Goal: Task Accomplishment & Management: Use online tool/utility

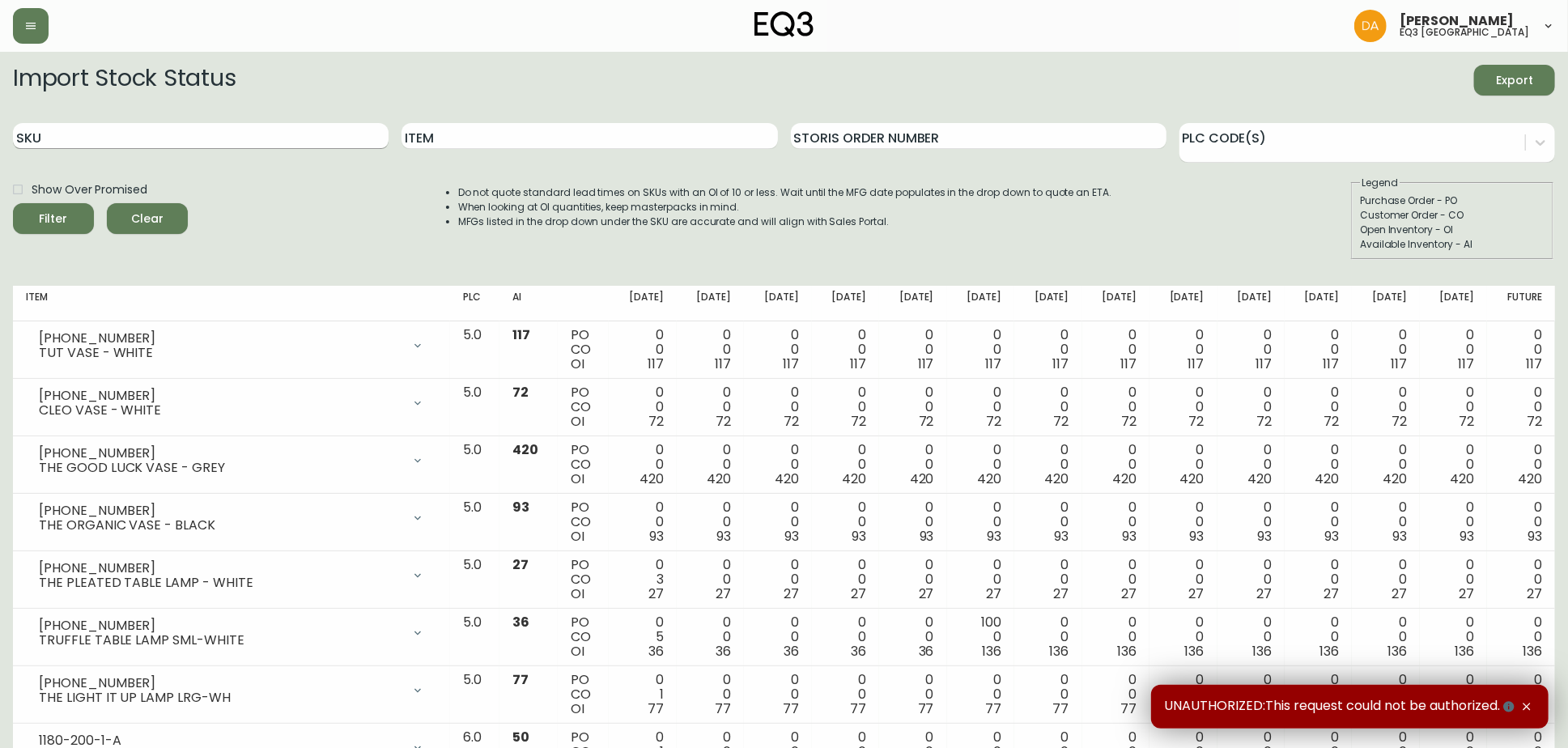
click at [139, 141] on input "SKU" at bounding box center [201, 135] width 376 height 26
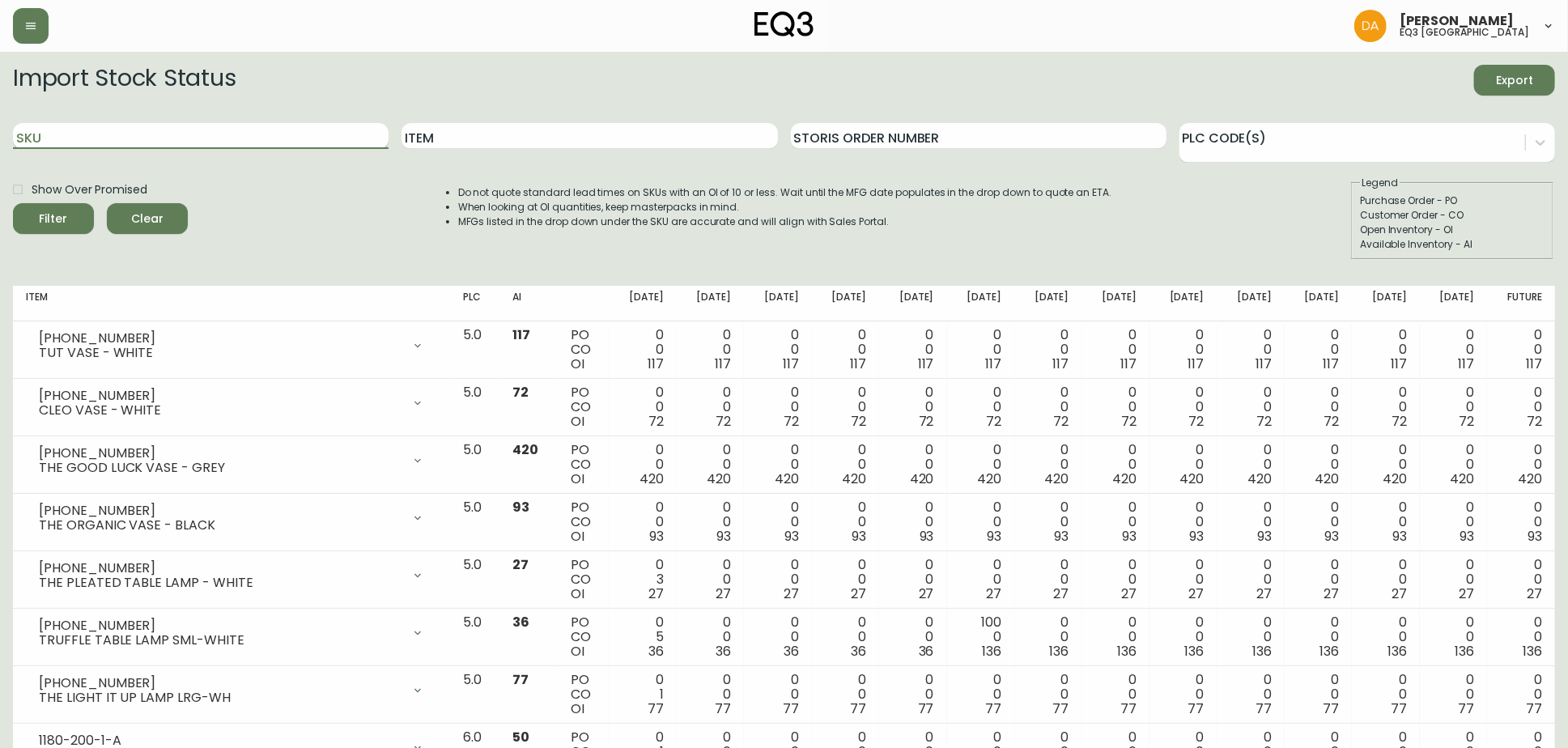
paste input "[PHONE_NUMBER]"
type input "[PHONE_NUMBER]"
click at [33, 213] on span "Filter" at bounding box center [53, 219] width 55 height 20
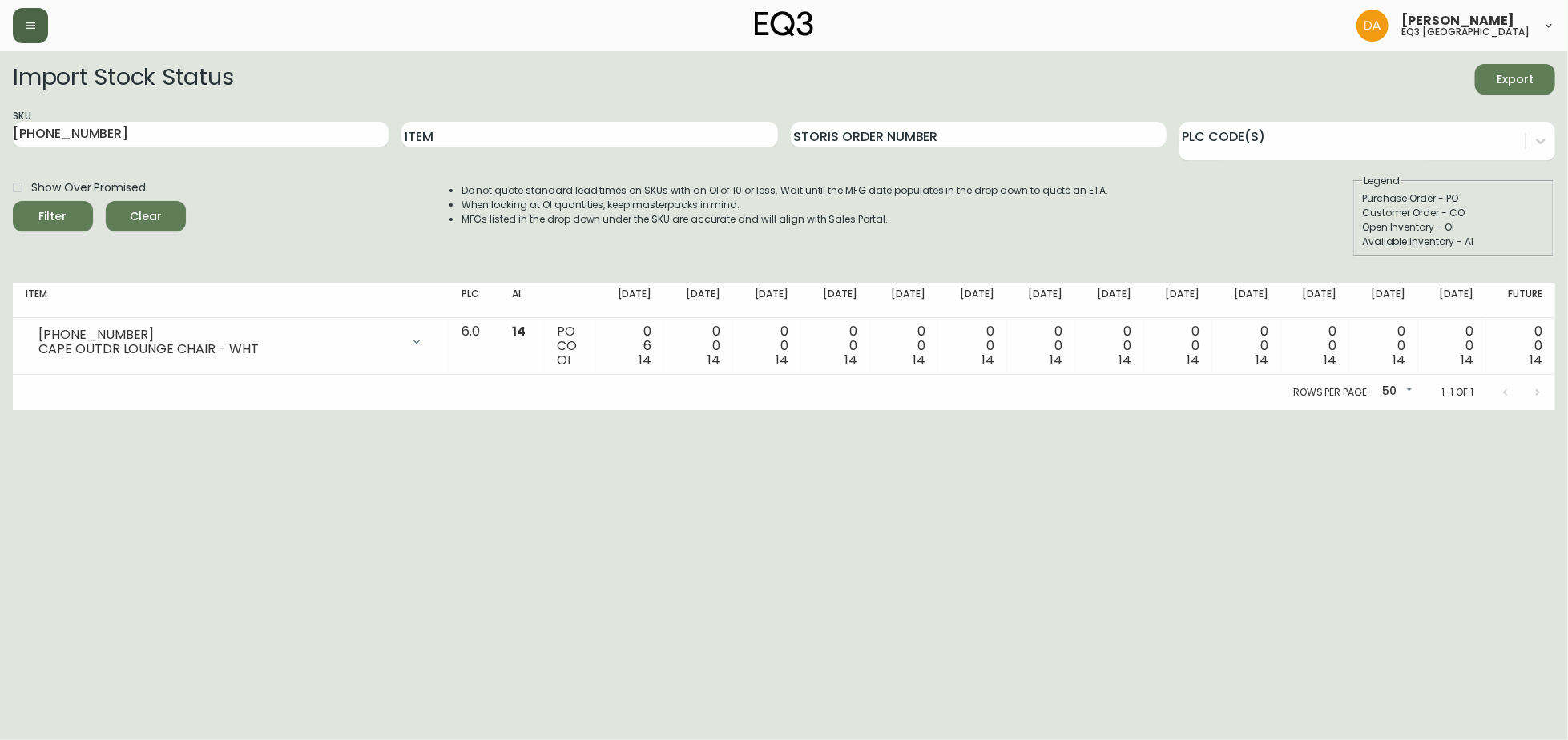
click at [45, 31] on button "button" at bounding box center [31, 25] width 35 height 35
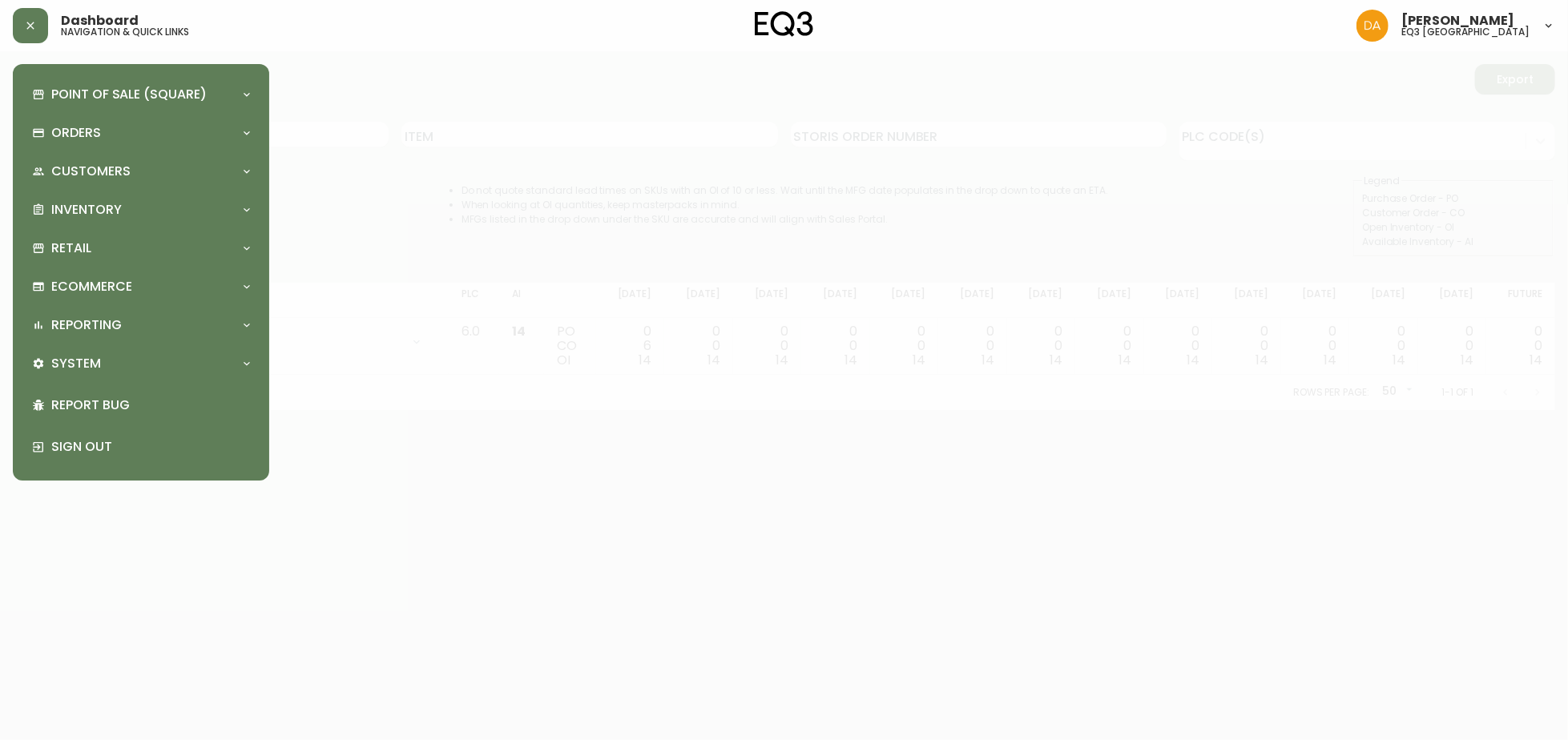
click at [306, 146] on div at bounding box center [784, 370] width 1568 height 740
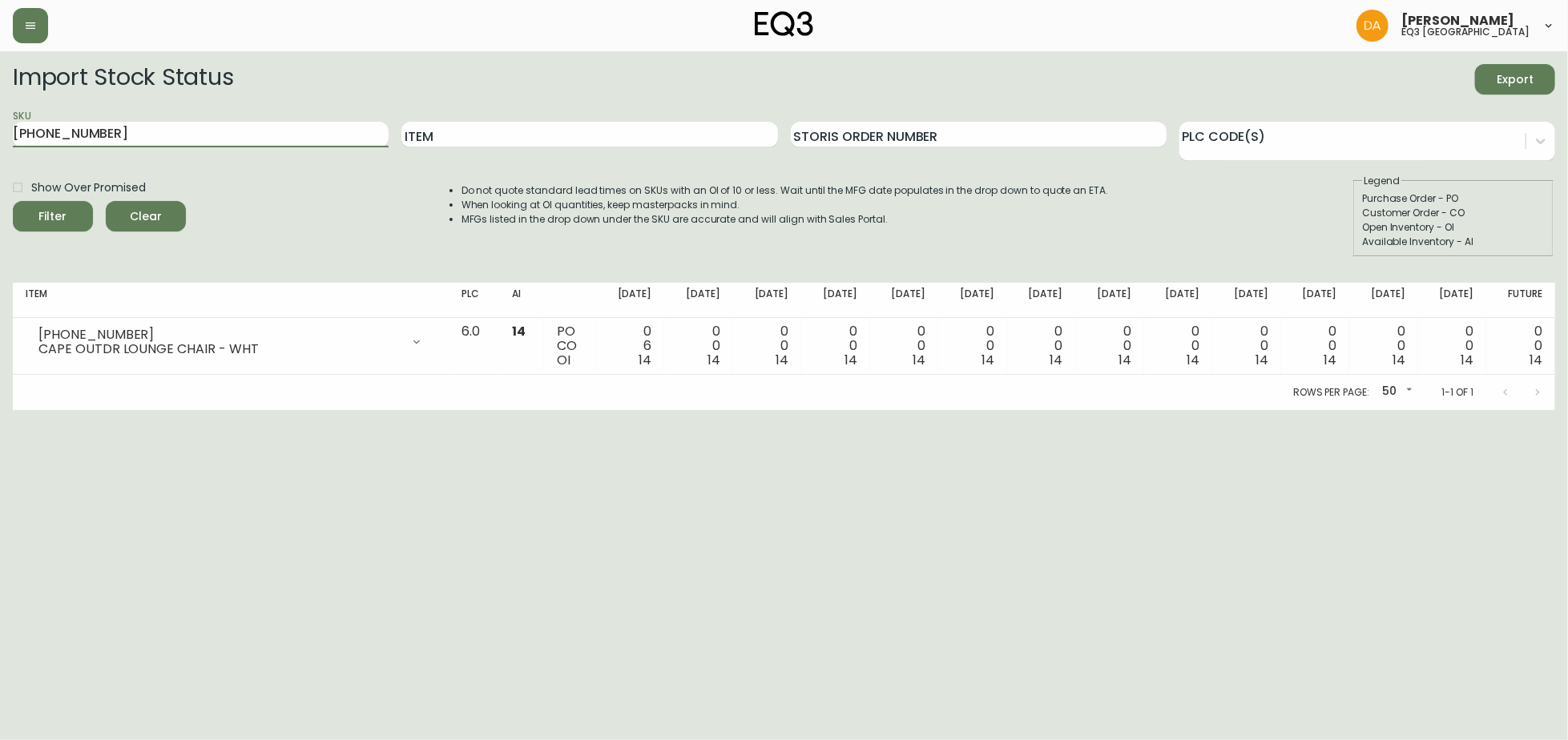
drag, startPoint x: 224, startPoint y: 125, endPoint x: -18, endPoint y: 99, distance: 243.4
click at [0, 99] on html "[PERSON_NAME] eq3 calgary Import Stock Status Export SKU [PHONE_NUMBER] Item St…" at bounding box center [784, 205] width 1568 height 410
click at [488, 144] on input "Item" at bounding box center [589, 134] width 375 height 25
type input "[PERSON_NAME]"
click at [13, 201] on button "Filter" at bounding box center [53, 216] width 80 height 31
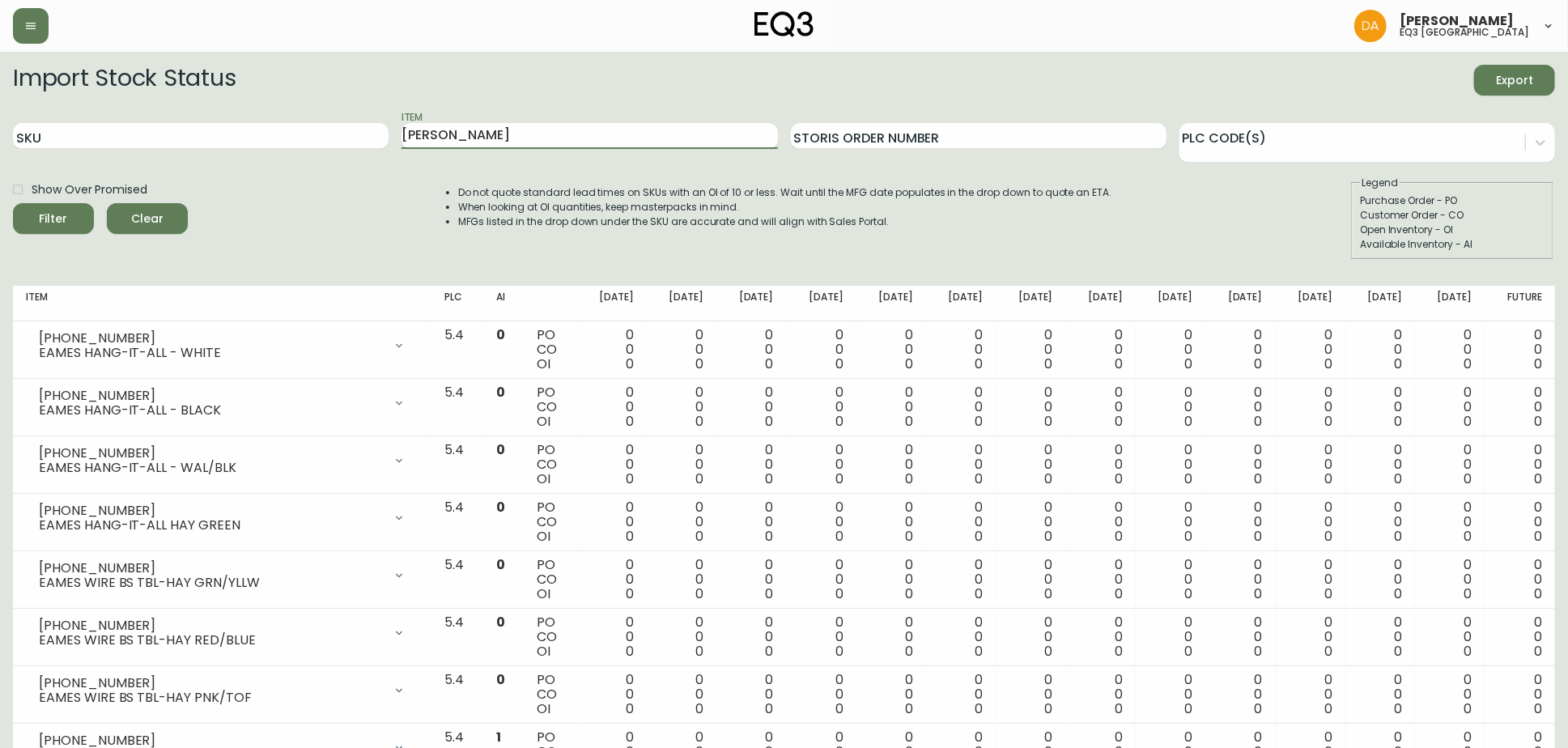
type input "[PERSON_NAME]"
click at [13, 203] on button "Filter" at bounding box center [54, 218] width 81 height 31
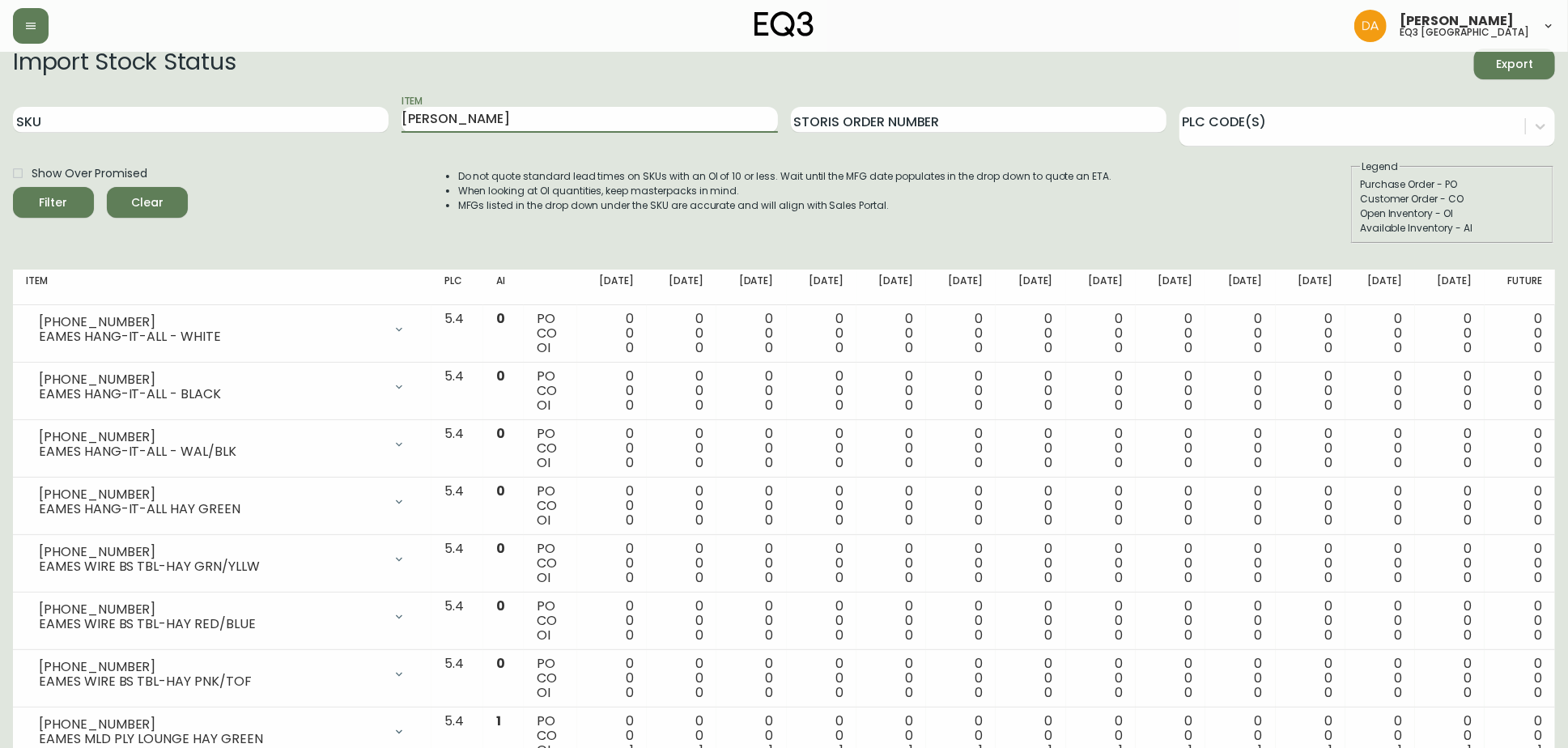
scroll to position [70, 0]
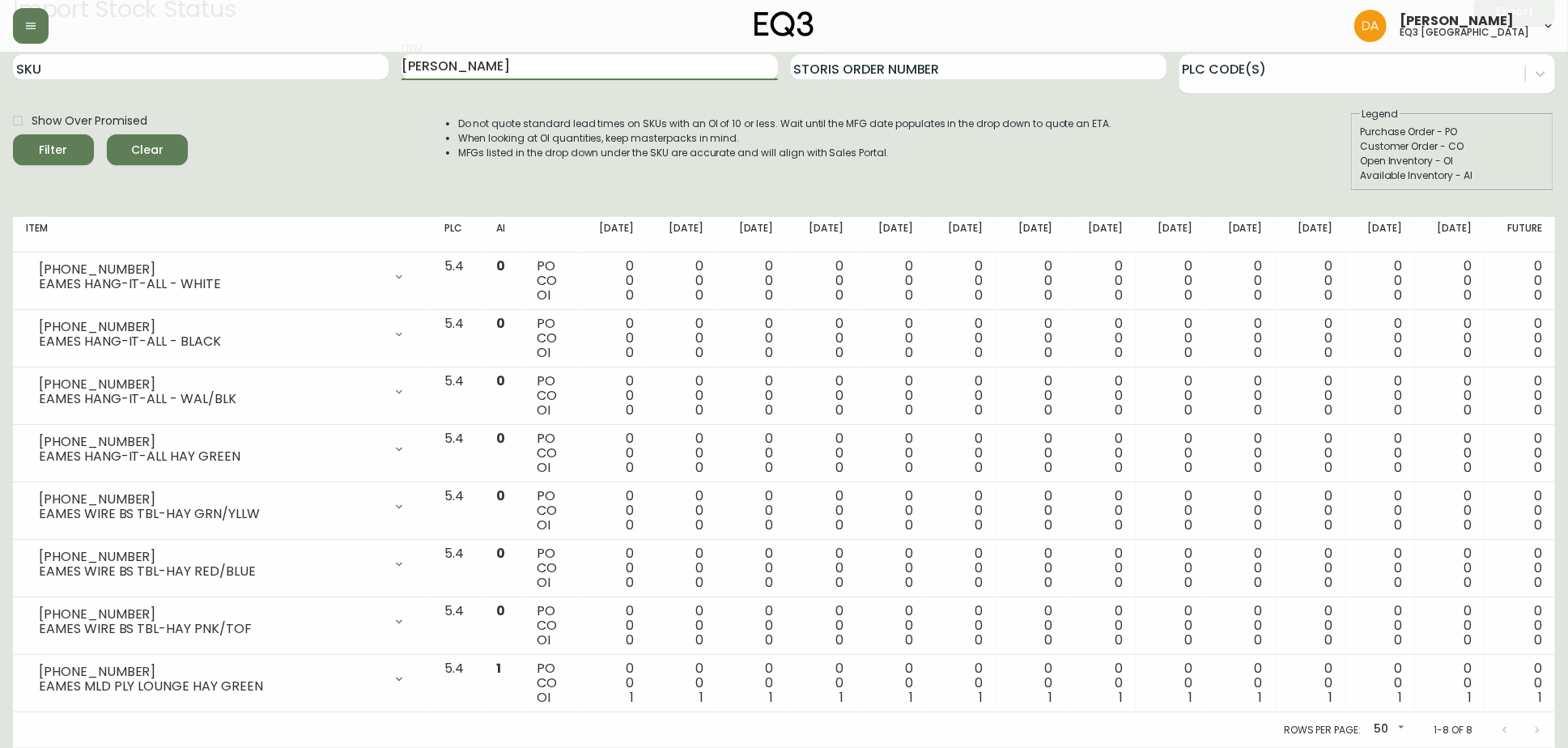
click at [514, 60] on input "[PERSON_NAME]" at bounding box center [589, 66] width 376 height 26
drag, startPoint x: 514, startPoint y: 60, endPoint x: 397, endPoint y: 60, distance: 117.0
click at [397, 60] on div "SKU Item [PERSON_NAME] Storis Order Number PLC Code(s)" at bounding box center [784, 68] width 1542 height 53
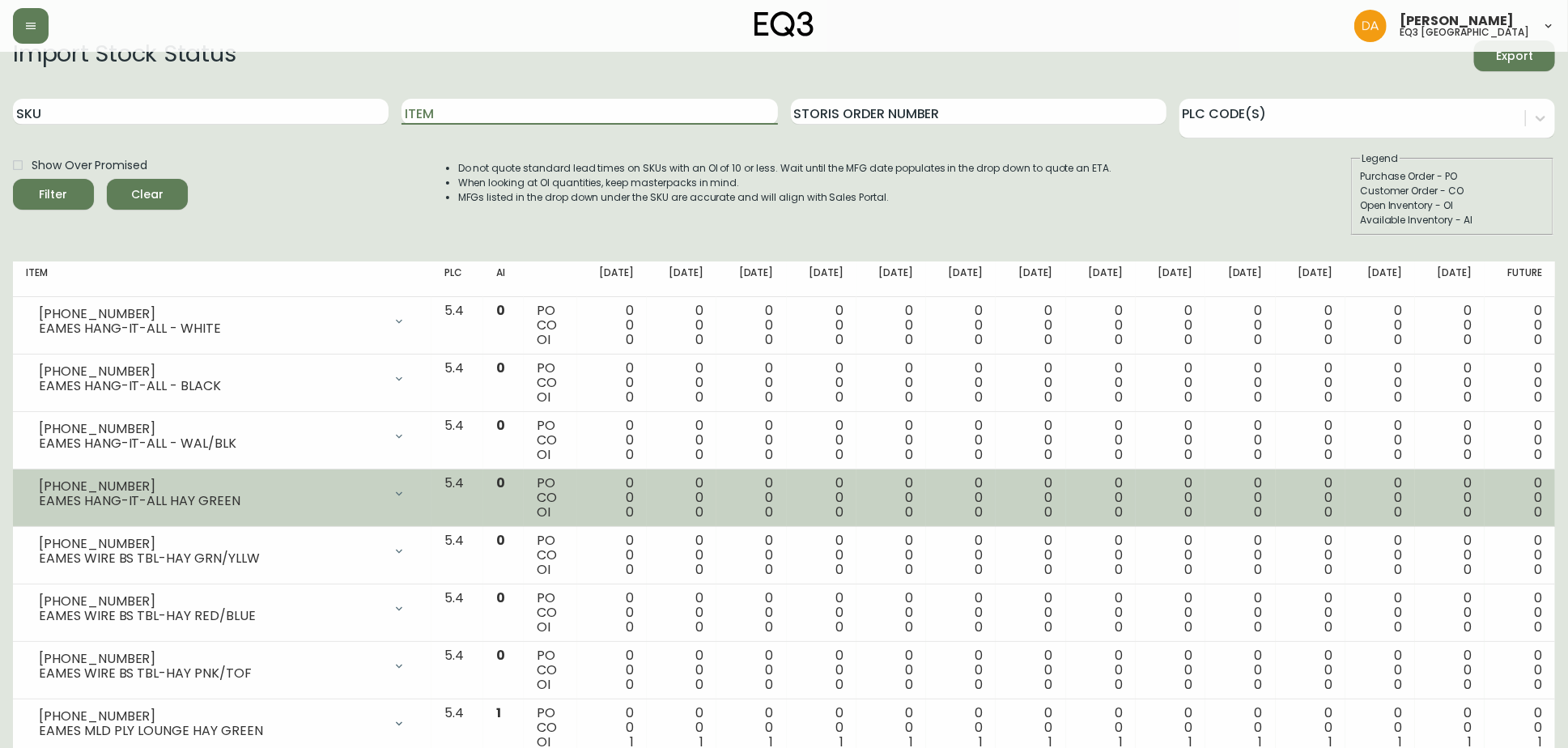
scroll to position [0, 0]
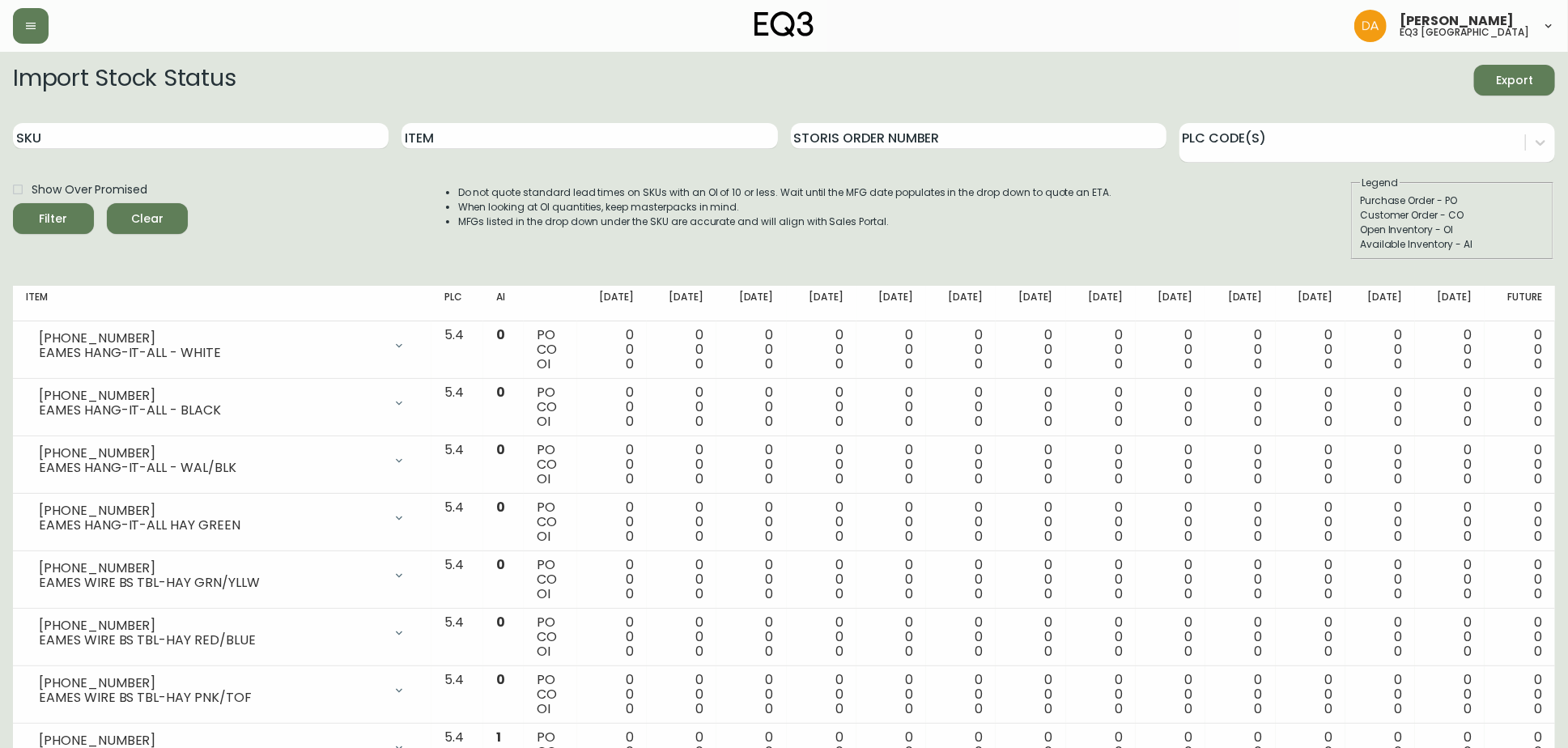
click at [1144, 196] on div "Show Over Promised Filter Clear Do not quote standard lead times on SKUs with a…" at bounding box center [784, 217] width 1542 height 84
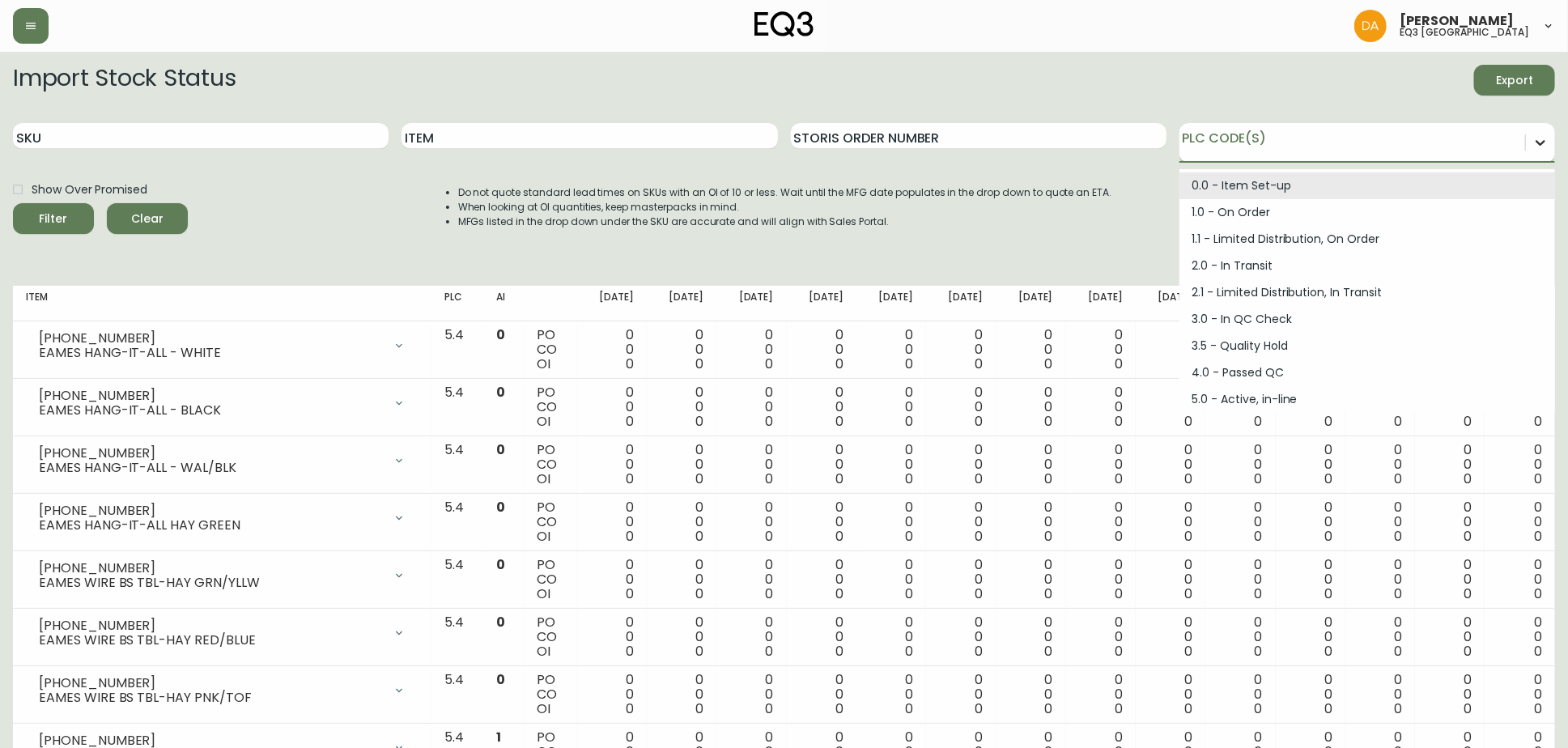
click at [1551, 150] on div at bounding box center [1541, 142] width 29 height 29
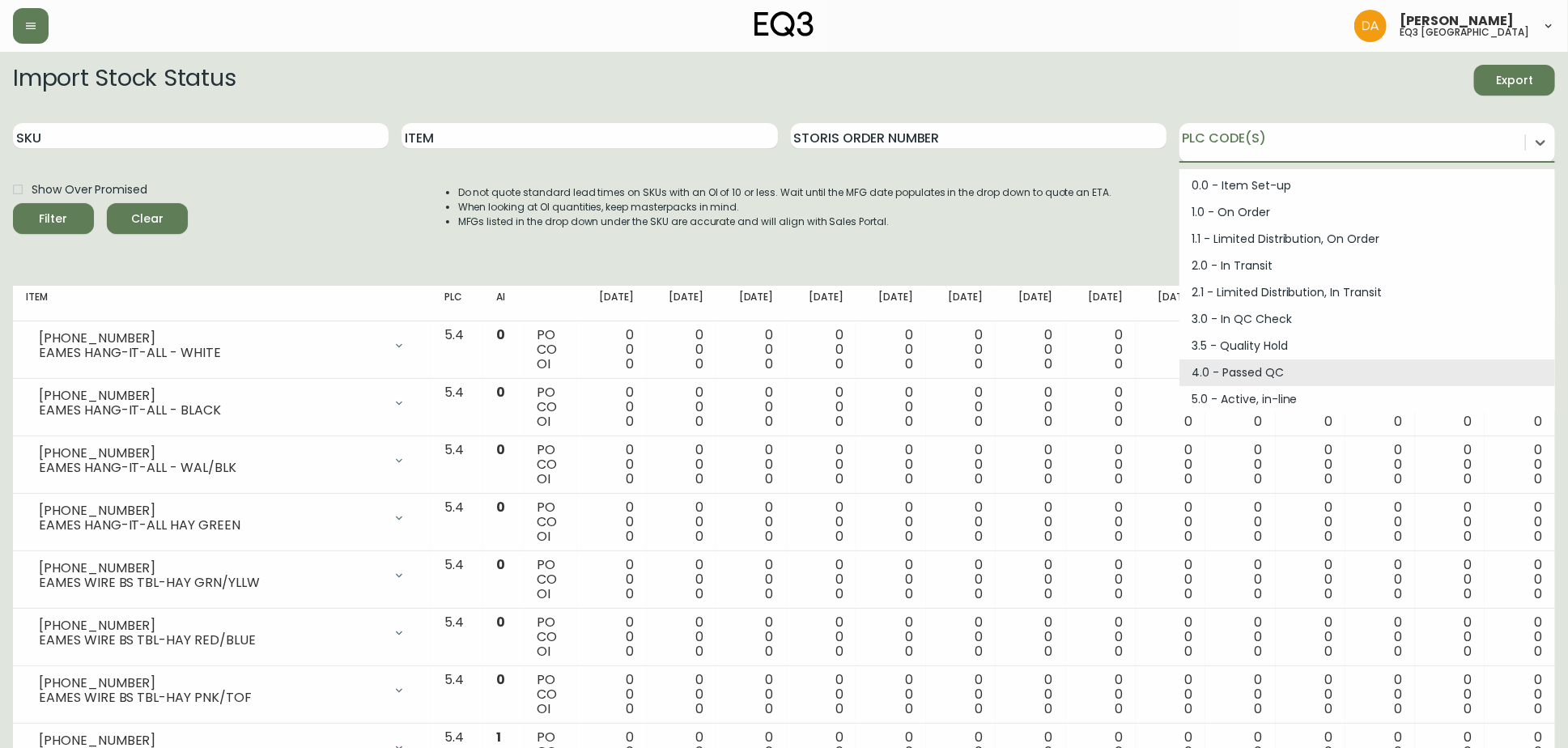
scroll to position [180, 0]
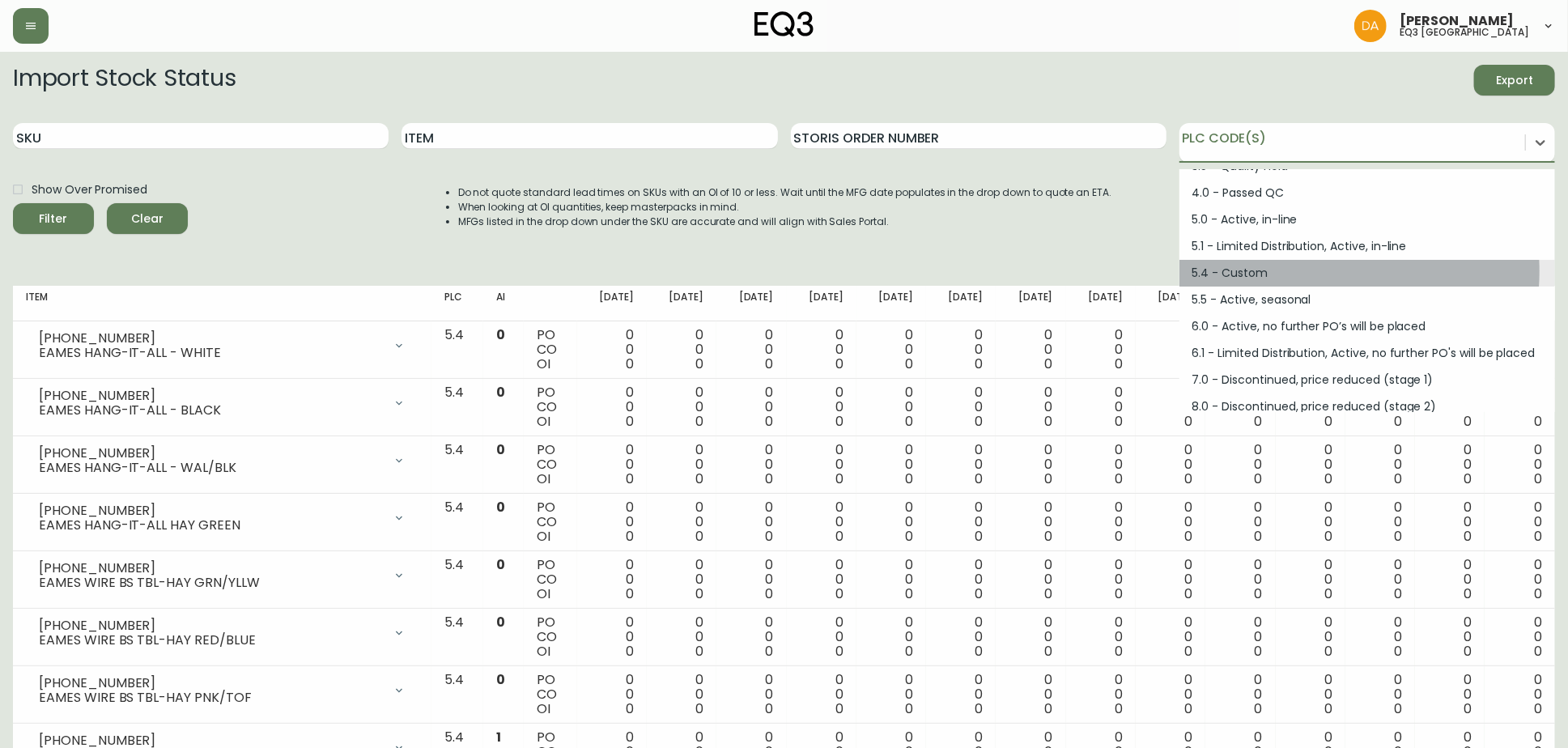
click at [1302, 270] on div "5.4 - Custom" at bounding box center [1368, 273] width 376 height 26
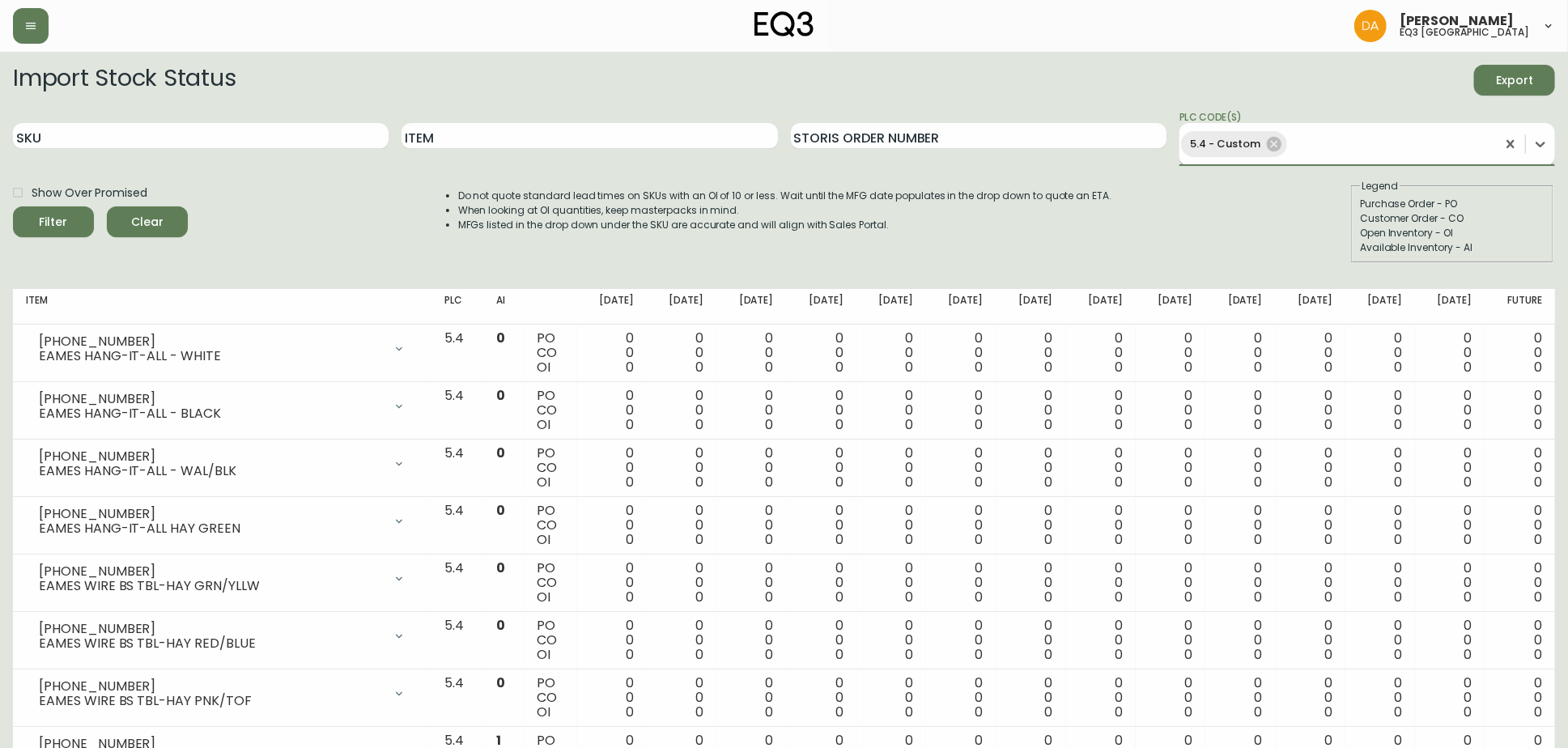
click at [13, 206] on button "Filter" at bounding box center [54, 221] width 81 height 31
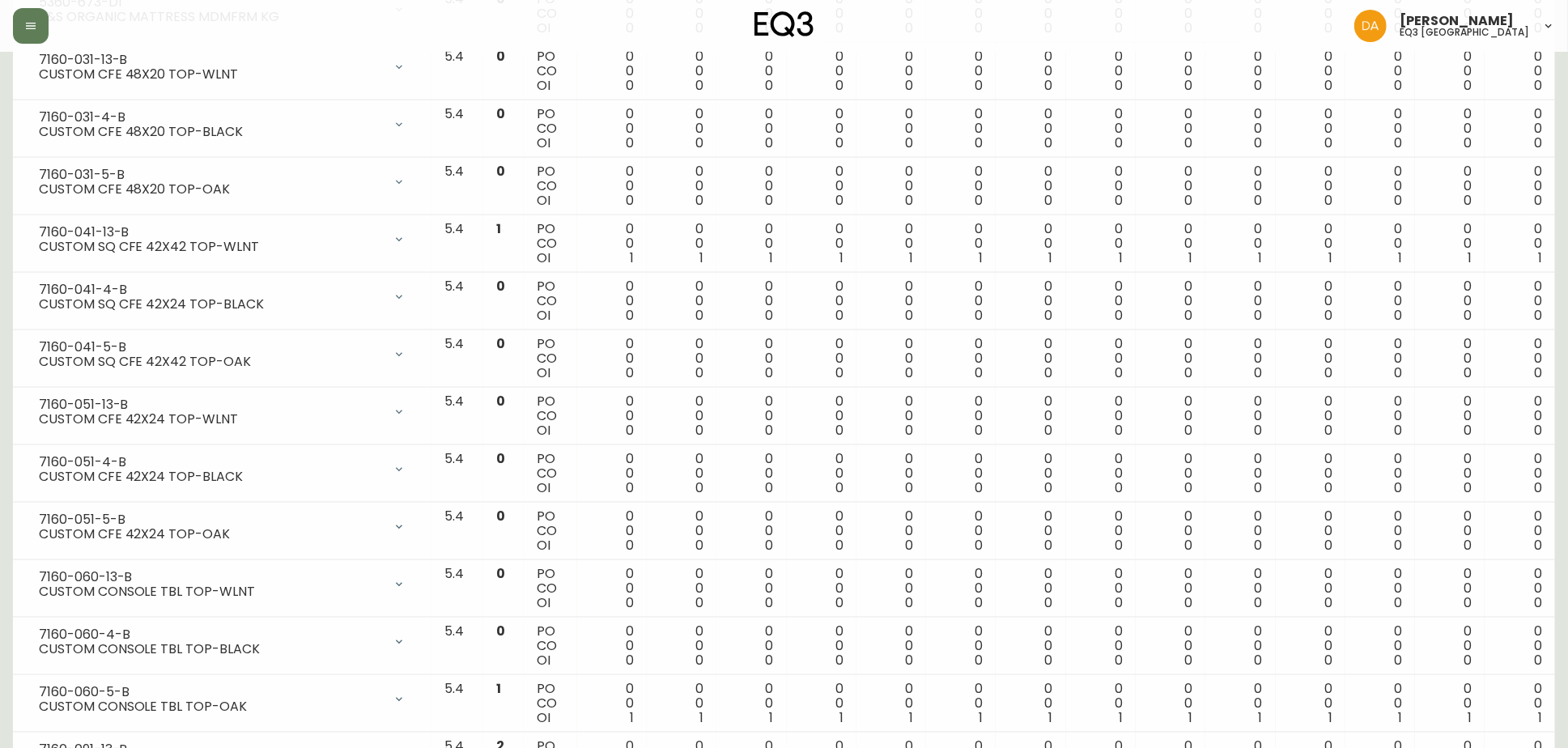
scroll to position [1439, 0]
